Goal: Task Accomplishment & Management: Manage account settings

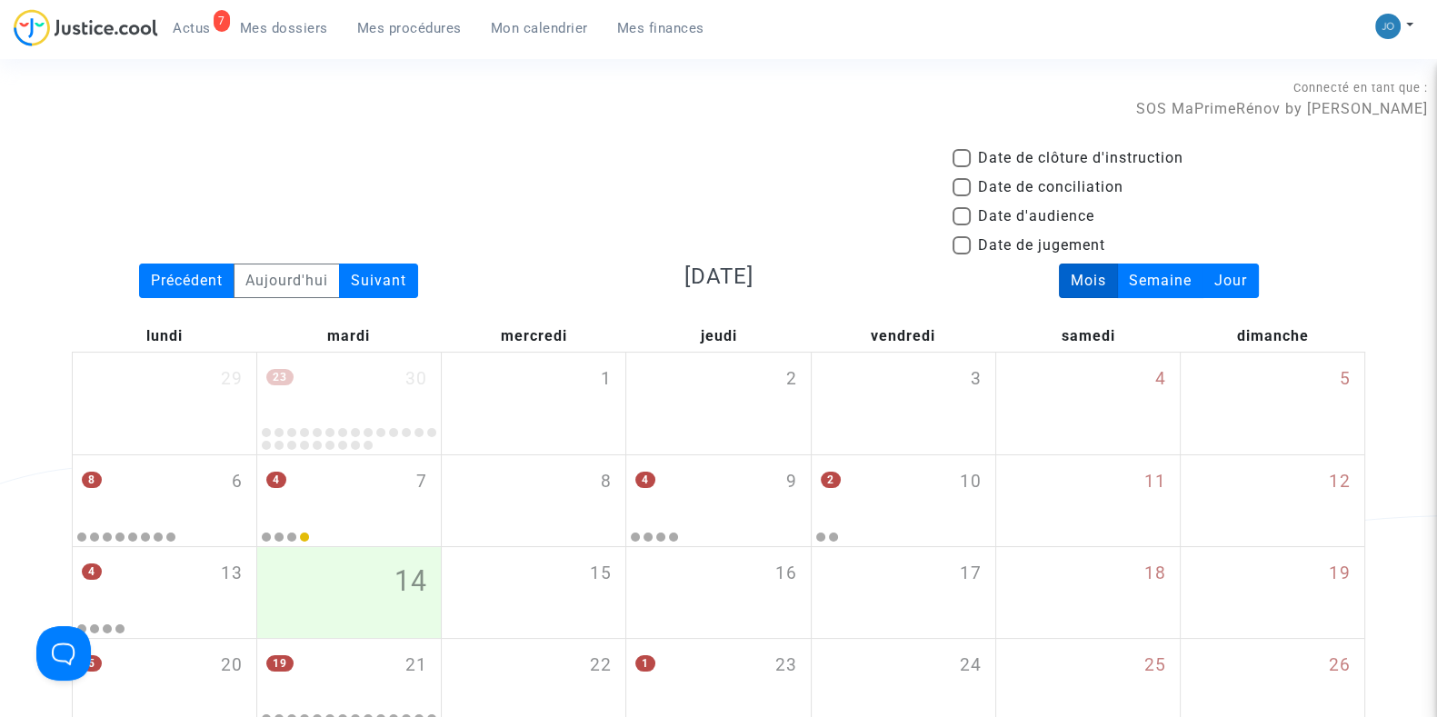
click at [291, 35] on span "Mes dossiers" at bounding box center [284, 28] width 88 height 16
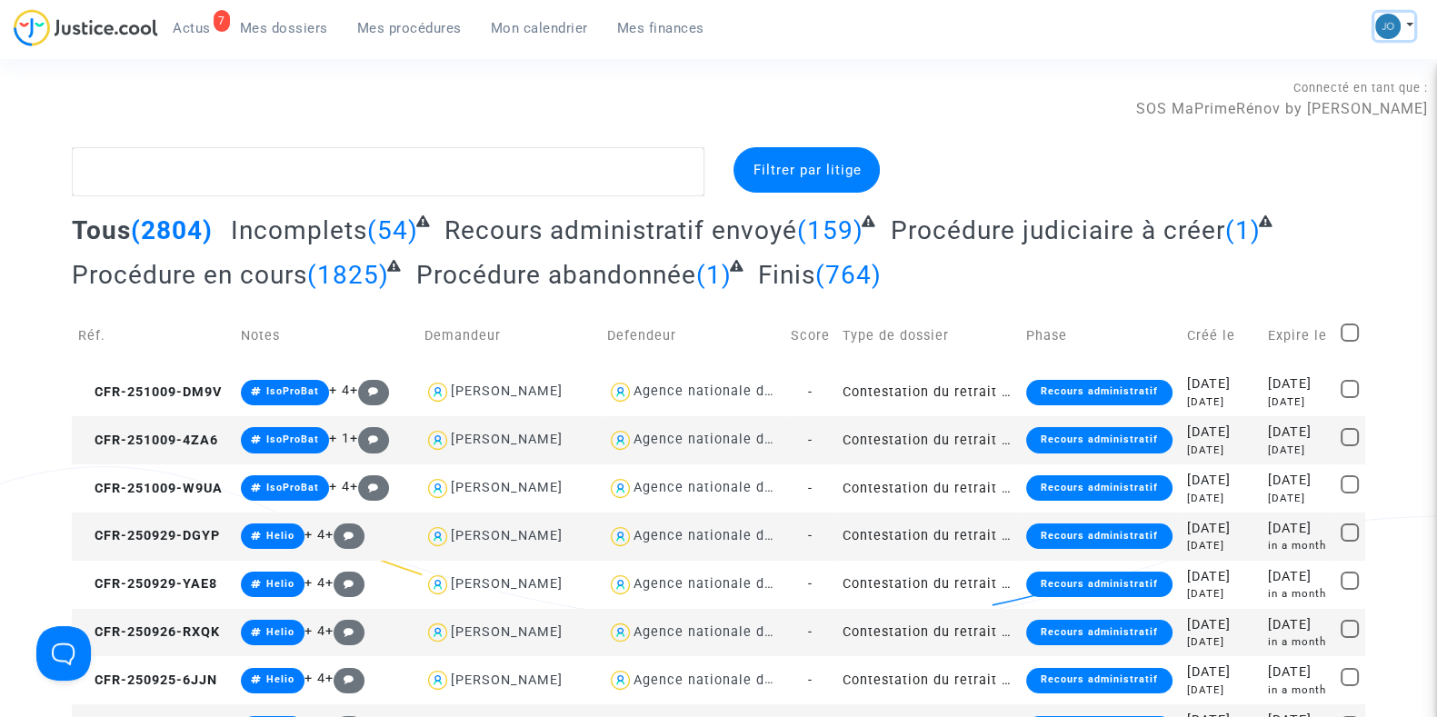
click at [1411, 25] on button at bounding box center [1394, 26] width 40 height 27
click at [1324, 79] on link "Changer de compte" at bounding box center [1322, 93] width 184 height 29
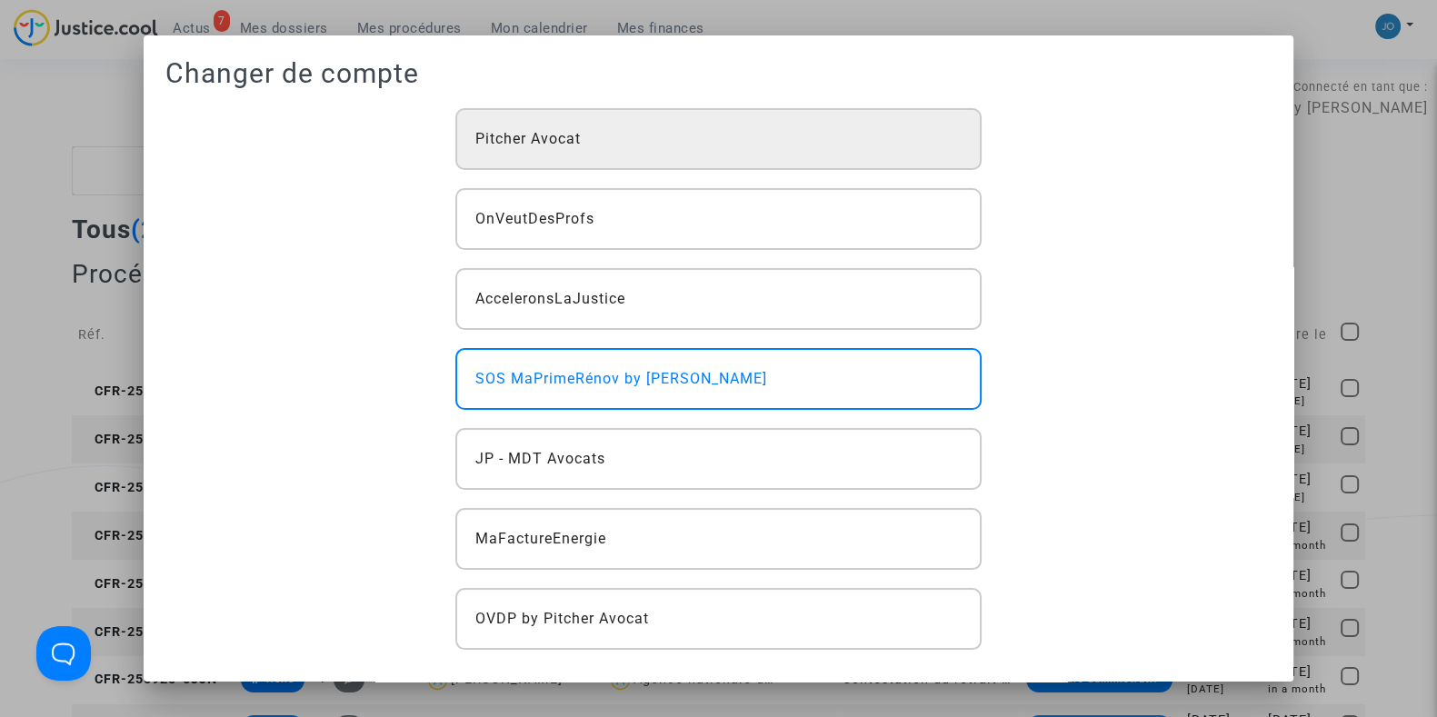
click at [605, 134] on div "Pitcher Avocat" at bounding box center [717, 139] width 525 height 62
